Goal: Ask a question

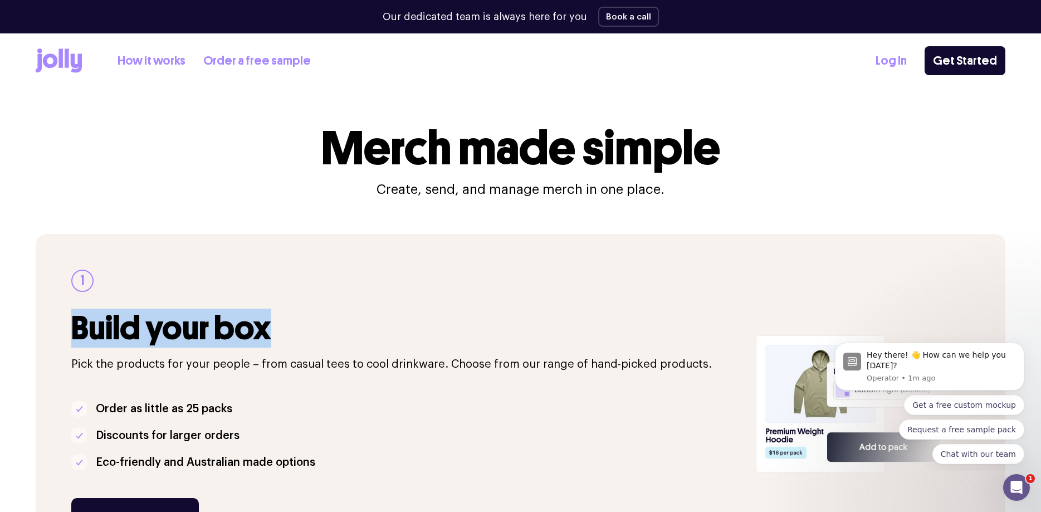
drag, startPoint x: 74, startPoint y: 323, endPoint x: 264, endPoint y: 335, distance: 191.0
click at [264, 335] on h3 "Build your box" at bounding box center [406, 328] width 671 height 37
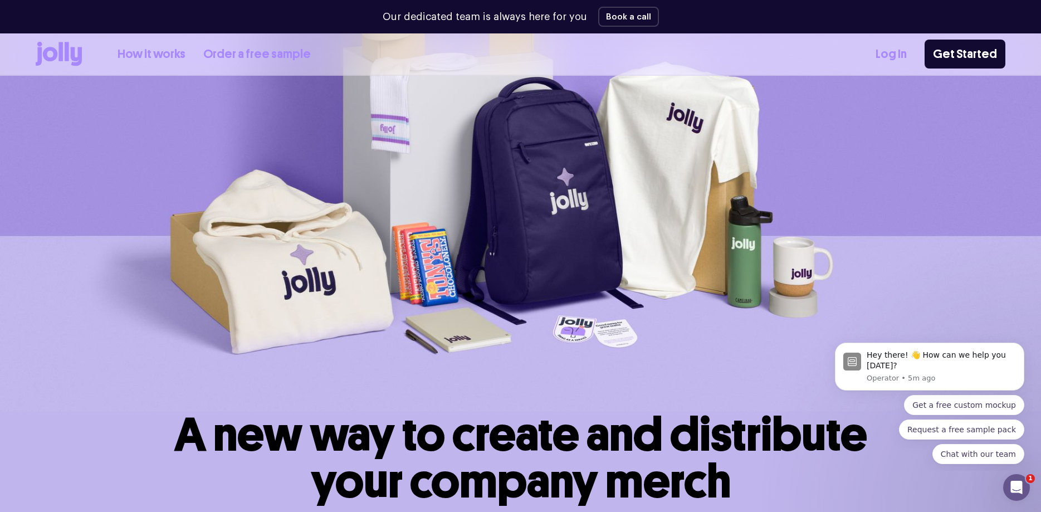
scroll to position [227, 0]
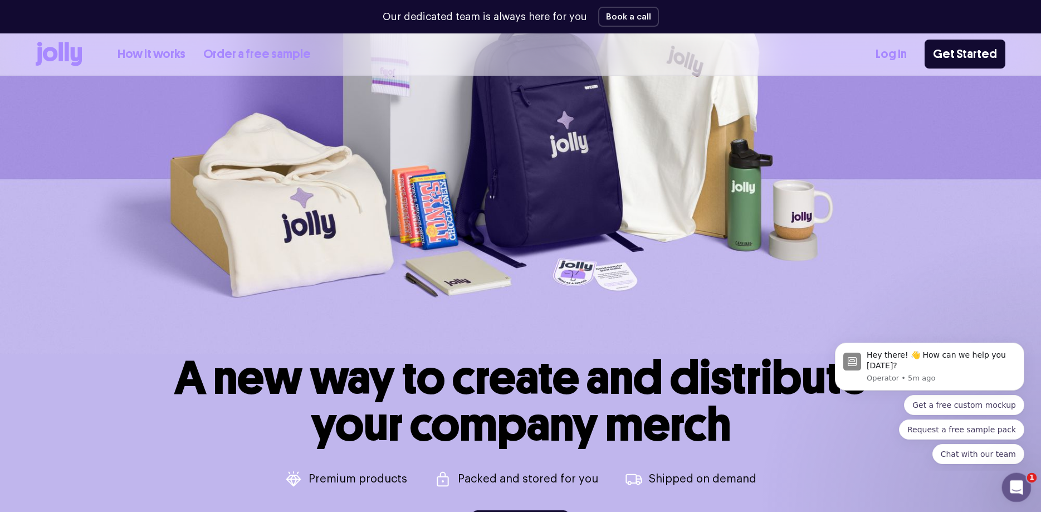
click at [1018, 491] on icon "Open Intercom Messenger" at bounding box center [1015, 486] width 18 height 18
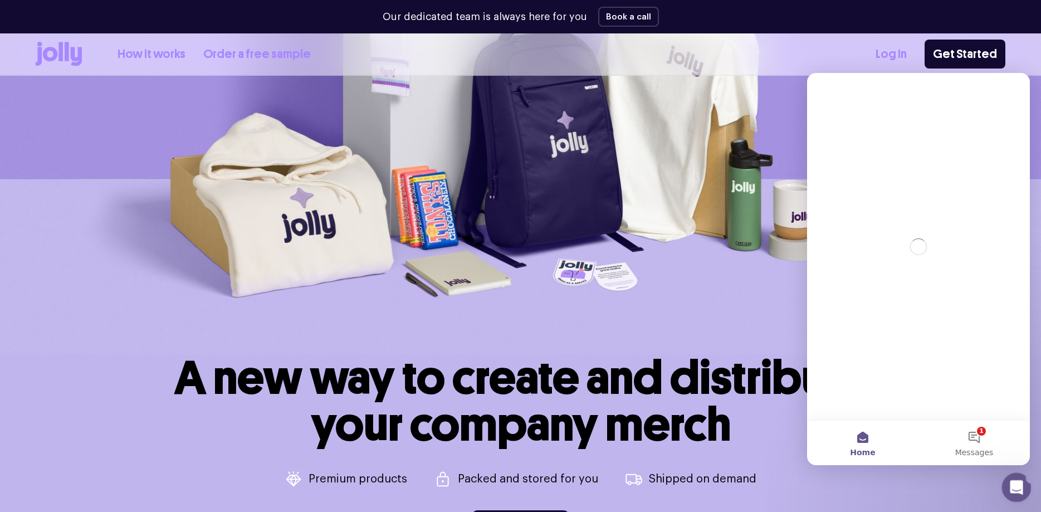
scroll to position [0, 0]
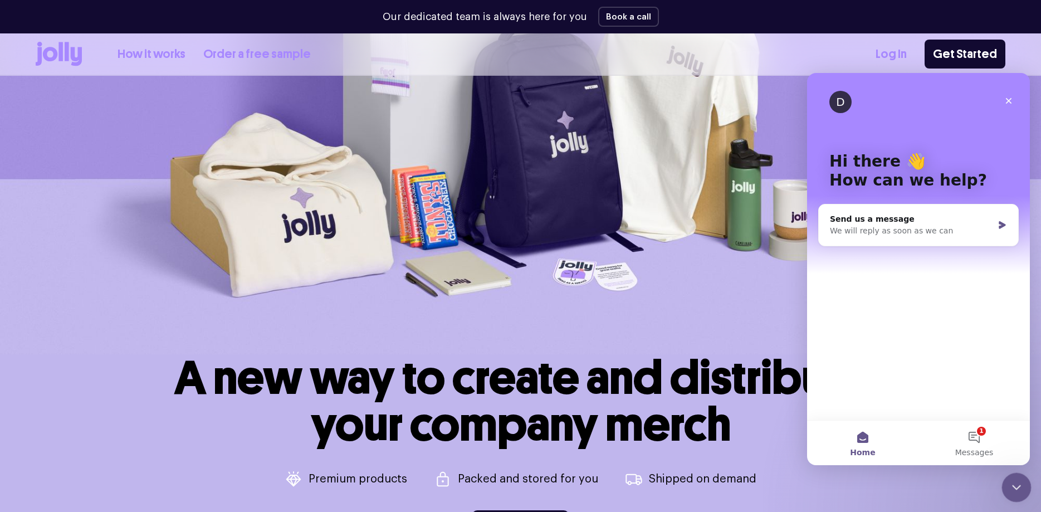
click at [1015, 485] on icon "Close Intercom Messenger" at bounding box center [1015, 485] width 13 height 13
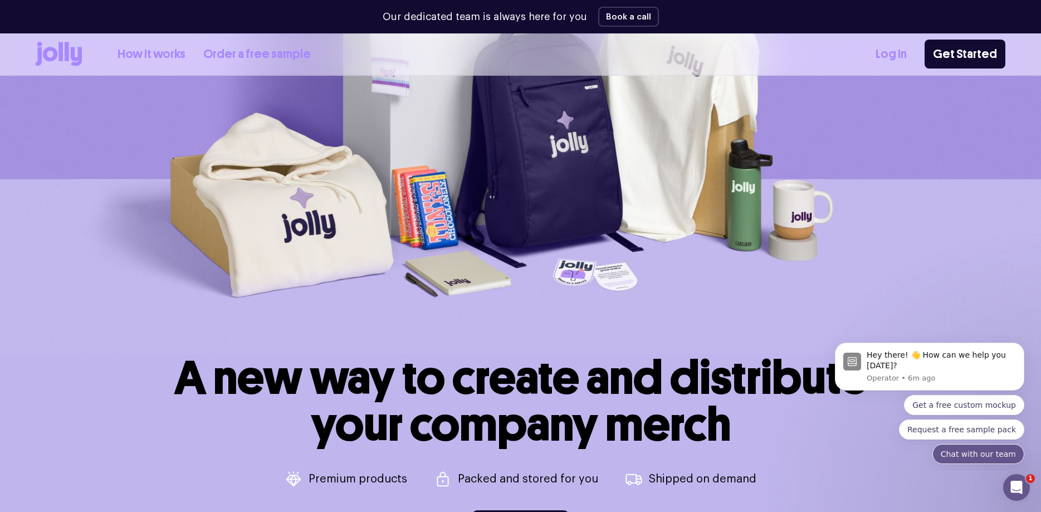
click at [977, 457] on button "Chat with our team" at bounding box center [979, 454] width 92 height 20
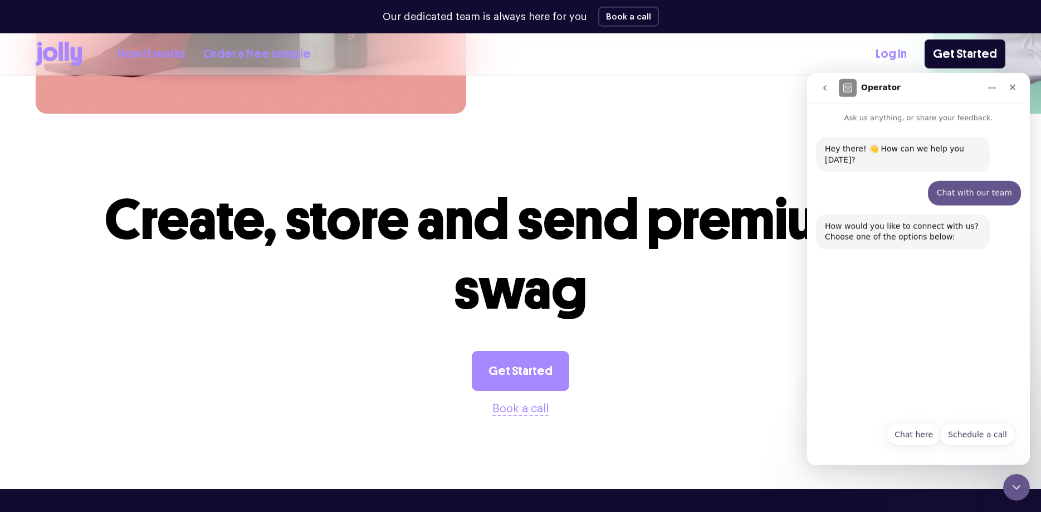
scroll to position [2987, 0]
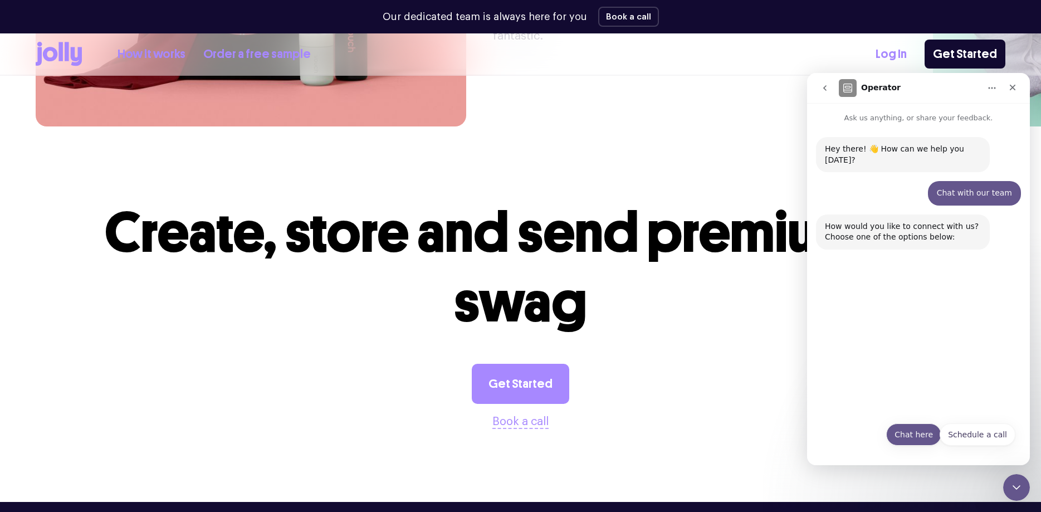
click at [904, 432] on button "Chat here" at bounding box center [914, 434] width 55 height 22
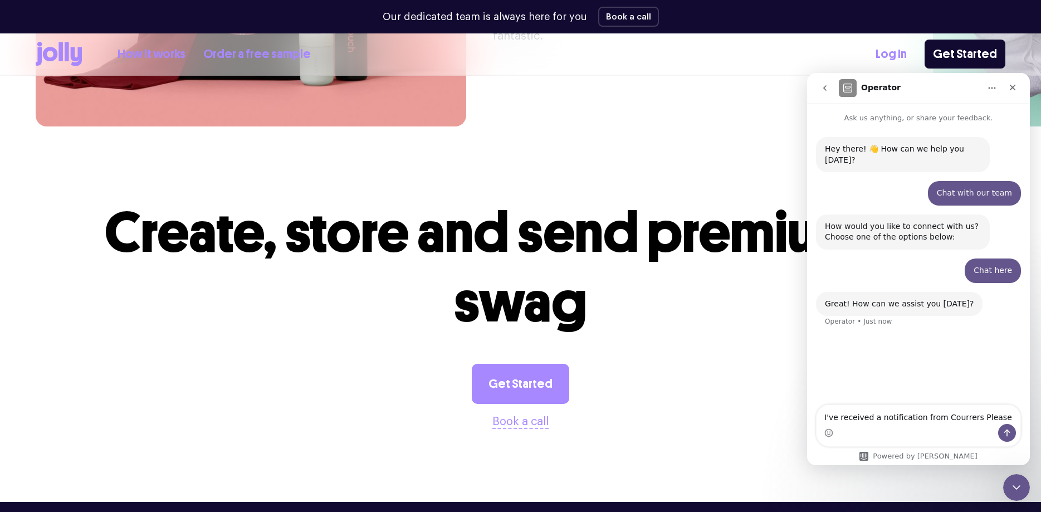
drag, startPoint x: 955, startPoint y: 412, endPoint x: 1784, endPoint y: 563, distance: 842.9
click at [955, 412] on textarea "I've received a notification from Courrers Please" at bounding box center [919, 414] width 204 height 19
click at [899, 435] on div "Intercom messenger" at bounding box center [919, 433] width 204 height 18
click at [1000, 416] on textarea "I've received a notification from Couriers Please" at bounding box center [919, 414] width 204 height 19
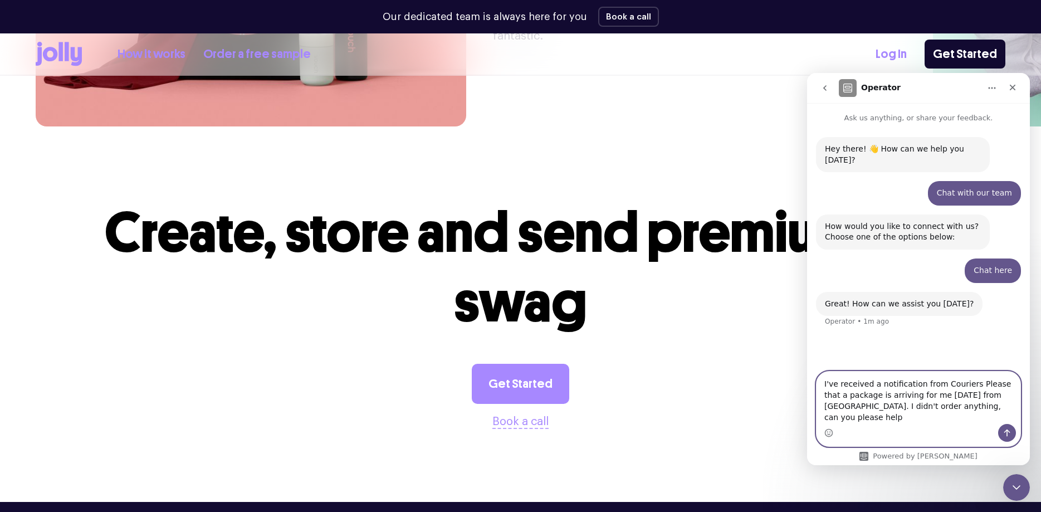
type textarea "I've received a notification from Couriers Please that a package is arriving fo…"
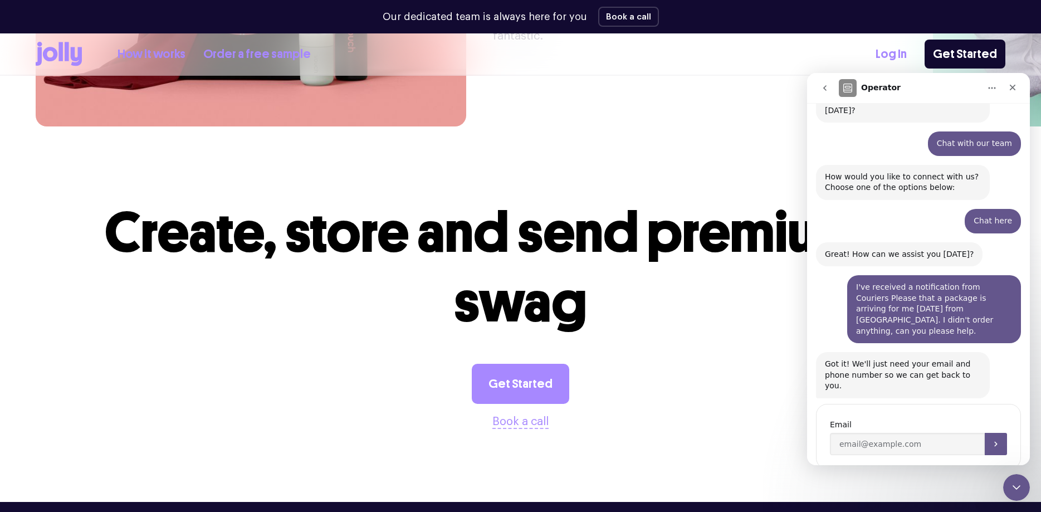
scroll to position [50, 0]
click at [910, 432] on input "Enter your email" at bounding box center [907, 443] width 155 height 22
type input "[PERSON_NAME][EMAIL_ADDRESS][PERSON_NAME][PERSON_NAME][DOMAIN_NAME]"
click at [995, 439] on icon "Submit" at bounding box center [996, 443] width 9 height 9
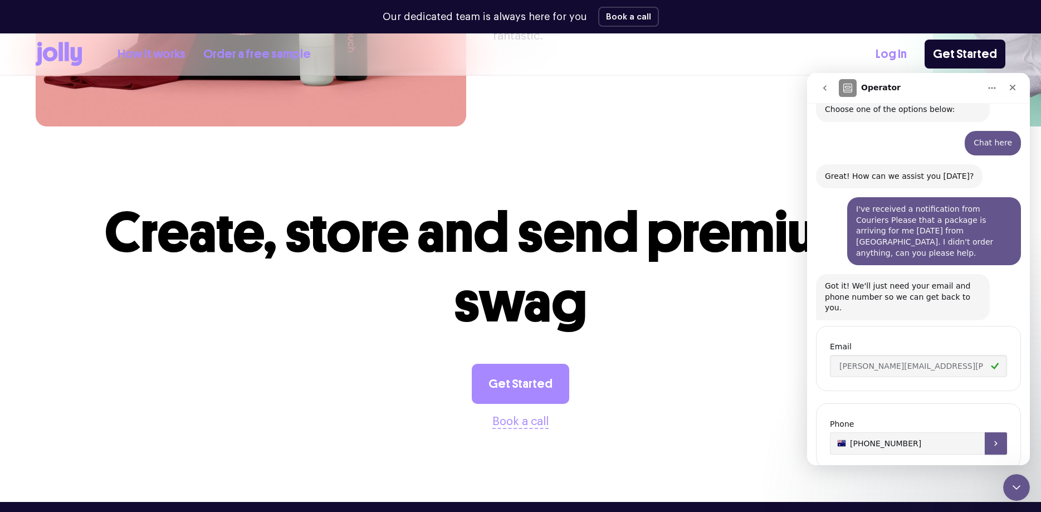
type input "[PHONE_NUMBER]"
click at [1003, 432] on button "Submit" at bounding box center [996, 443] width 22 height 22
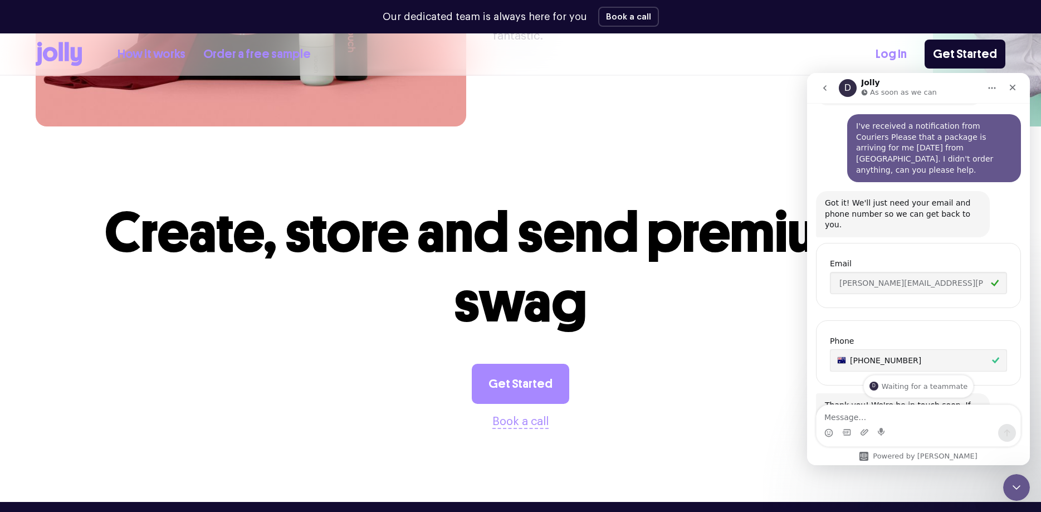
scroll to position [267, 0]
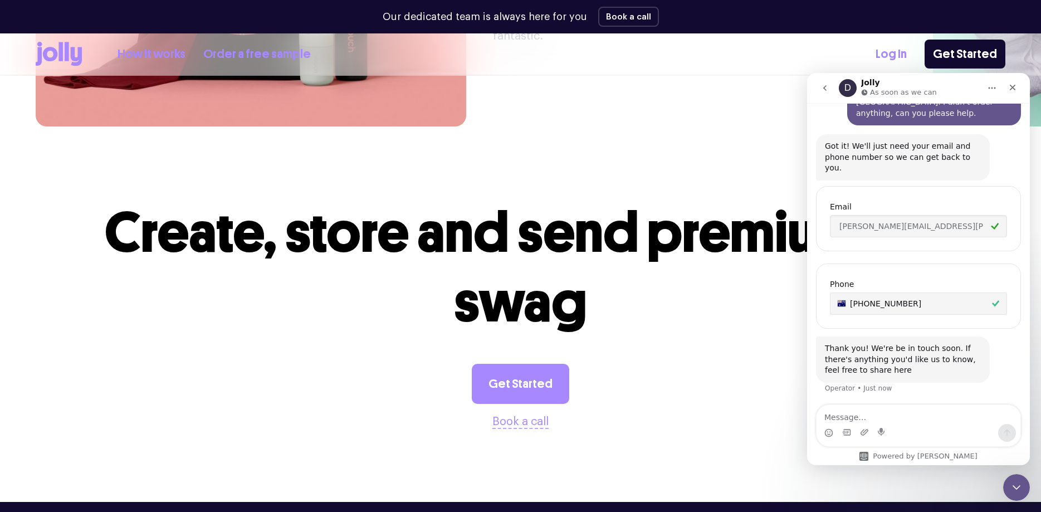
click at [933, 417] on div "D Waiting for a teammate" at bounding box center [919, 421] width 201 height 9
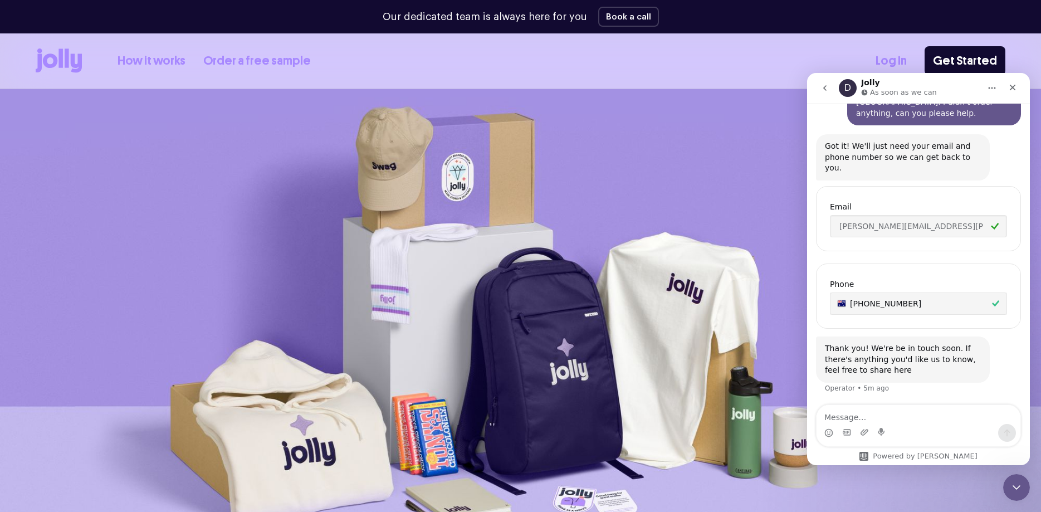
scroll to position [57, 0]
